Goal: Task Accomplishment & Management: Manage account settings

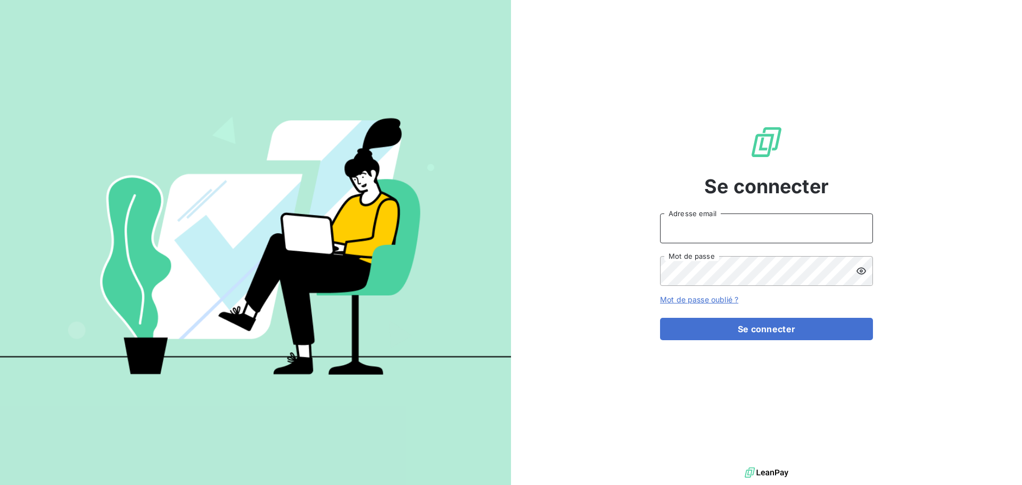
click at [687, 231] on input "Adresse email" at bounding box center [766, 228] width 213 height 30
type input "[PERSON_NAME][EMAIL_ADDRESS][DOMAIN_NAME]"
click at [660, 318] on button "Se connecter" at bounding box center [766, 329] width 213 height 22
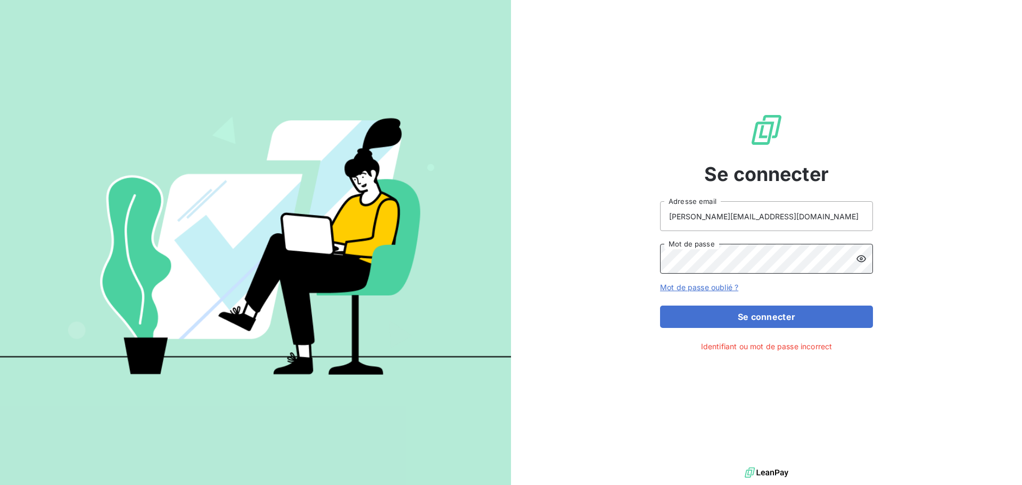
click at [636, 261] on div "Se connecter [PERSON_NAME][EMAIL_ADDRESS][DOMAIN_NAME] Adresse email Mot de pas…" at bounding box center [766, 232] width 511 height 465
click at [660, 305] on button "Se connecter" at bounding box center [766, 316] width 213 height 22
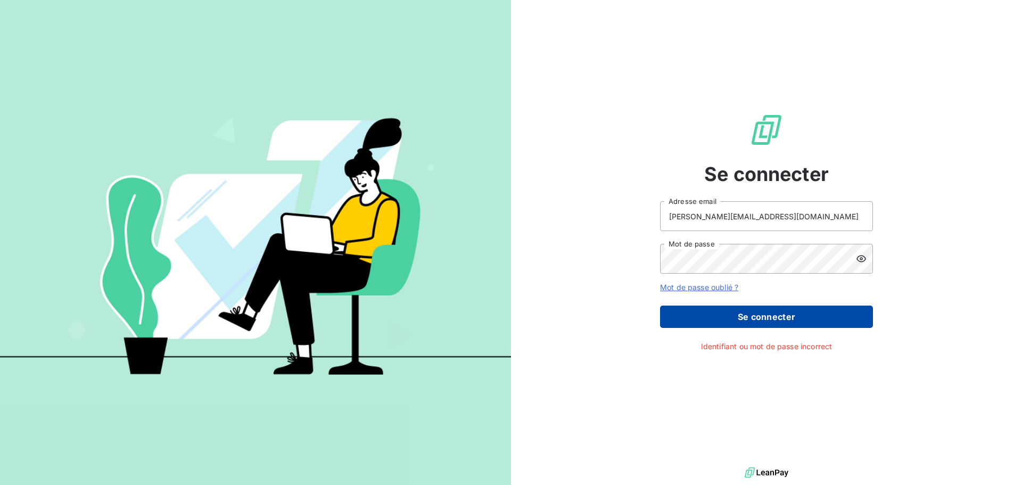
click at [749, 319] on button "Se connecter" at bounding box center [766, 316] width 213 height 22
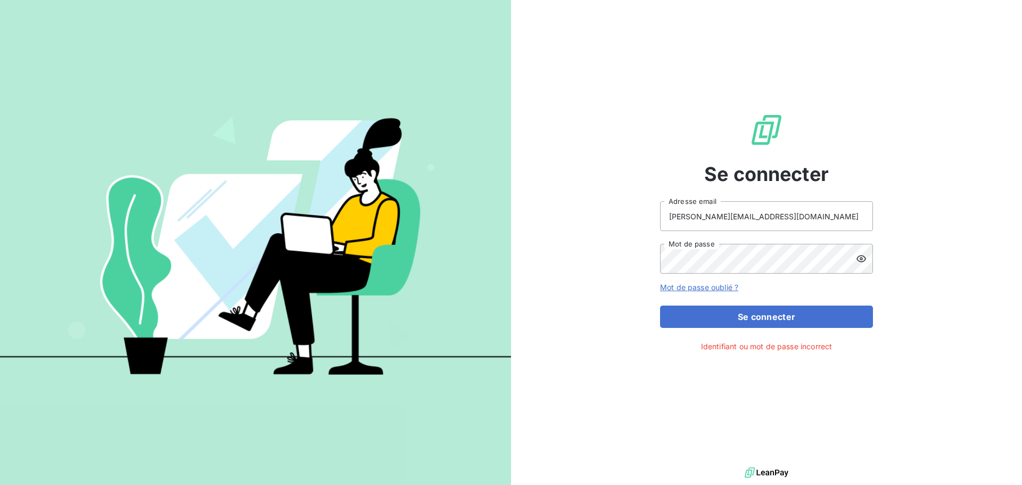
click at [860, 261] on icon at bounding box center [861, 258] width 10 height 7
click at [791, 214] on input "[PERSON_NAME][EMAIL_ADDRESS][DOMAIN_NAME]" at bounding box center [766, 216] width 213 height 30
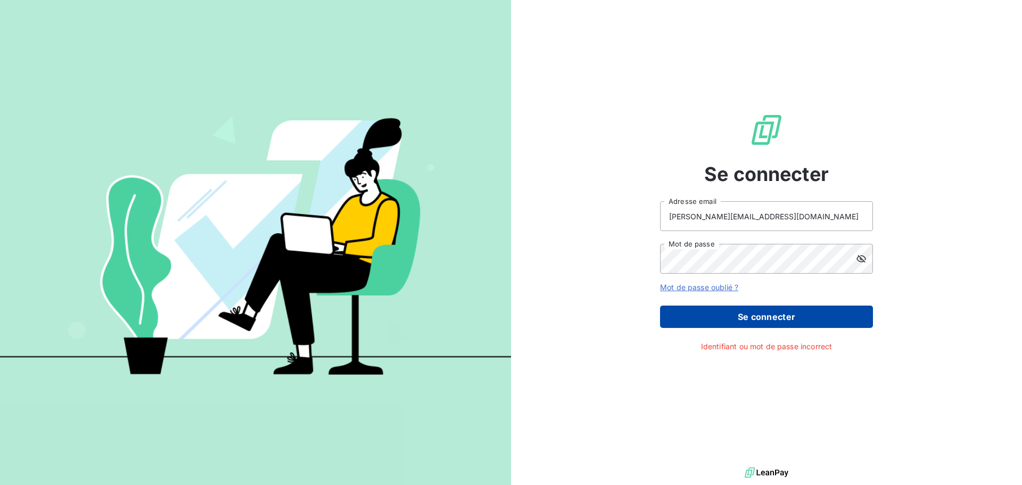
click at [751, 315] on button "Se connecter" at bounding box center [766, 316] width 213 height 22
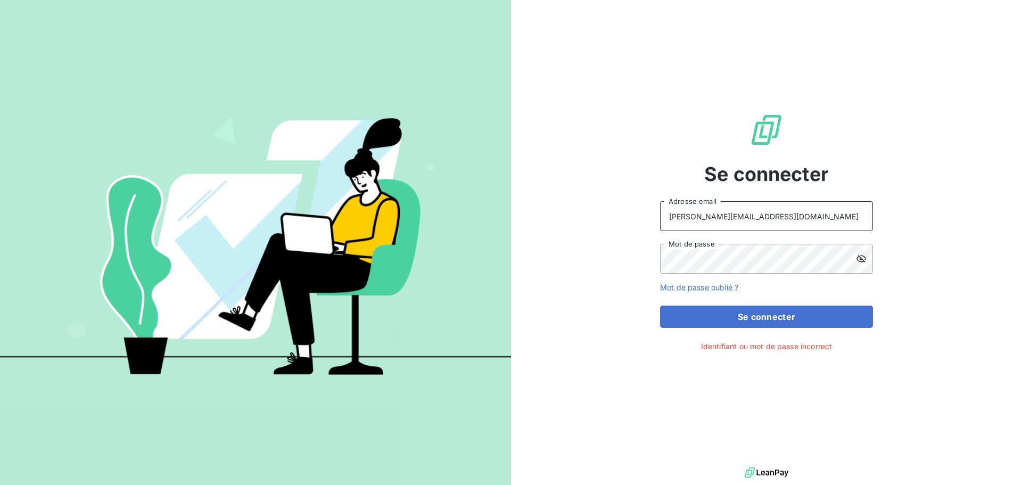
click at [821, 214] on input "[PERSON_NAME][EMAIL_ADDRESS][DOMAIN_NAME]" at bounding box center [766, 216] width 213 height 30
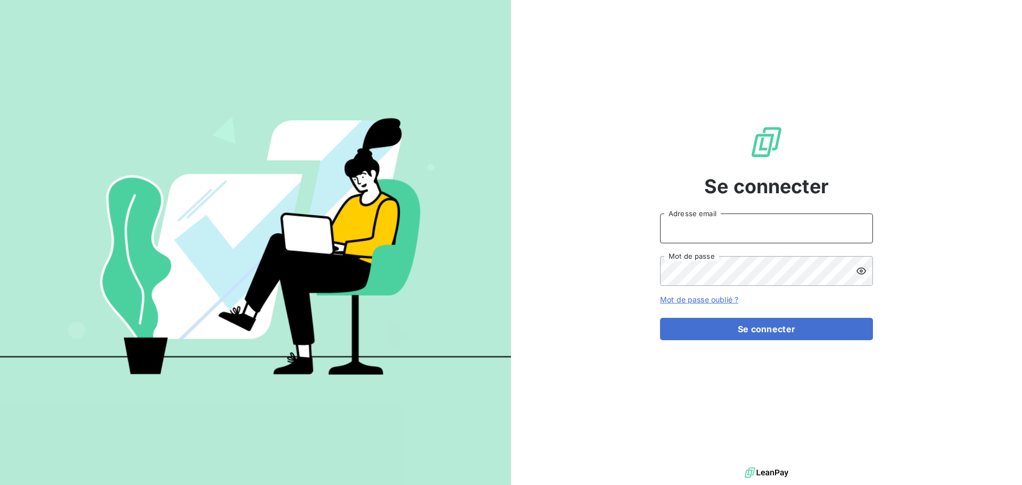
click at [716, 227] on input "Adresse email" at bounding box center [766, 228] width 213 height 30
type input "[EMAIL_ADDRESS][DOMAIN_NAME]"
click at [660, 318] on button "Se connecter" at bounding box center [766, 329] width 213 height 22
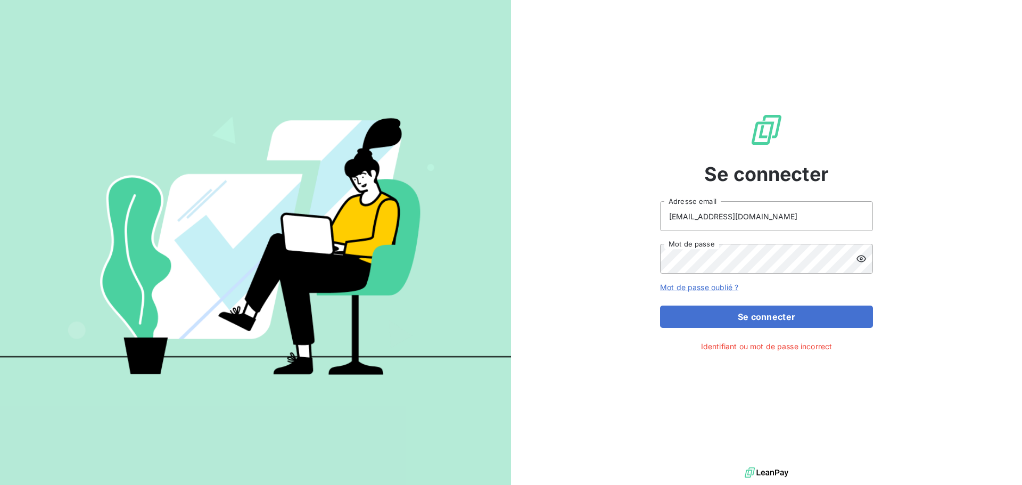
click at [858, 258] on icon at bounding box center [861, 258] width 11 height 11
